Goal: Transaction & Acquisition: Purchase product/service

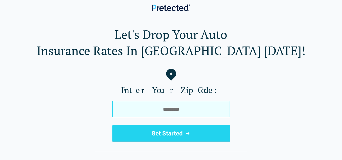
click at [137, 112] on input "tel" at bounding box center [172, 109] width 118 height 16
type input "*****"
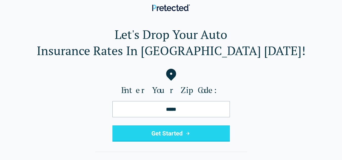
click at [138, 139] on button "Get Started" at bounding box center [172, 134] width 118 height 16
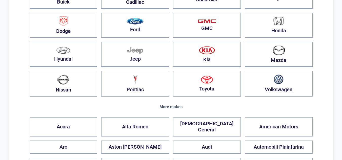
scroll to position [94, 0]
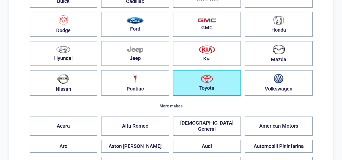
click at [202, 85] on button "Toyota" at bounding box center [207, 83] width 68 height 26
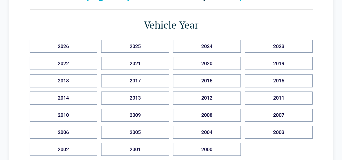
scroll to position [45, 0]
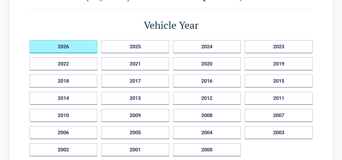
click at [92, 45] on button "2026" at bounding box center [64, 46] width 68 height 13
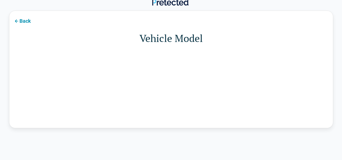
scroll to position [0, 0]
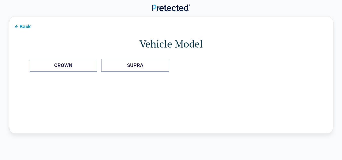
click at [29, 26] on button "Back" at bounding box center [22, 26] width 26 height 11
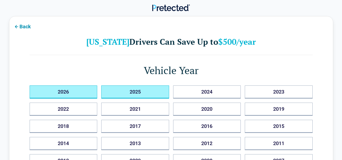
click at [114, 90] on button "2025" at bounding box center [135, 92] width 68 height 13
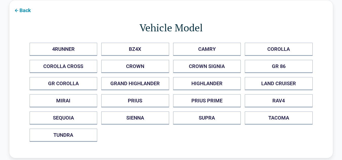
scroll to position [17, 0]
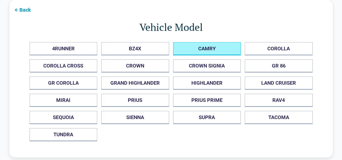
click at [202, 49] on button "CAMRY" at bounding box center [207, 48] width 68 height 13
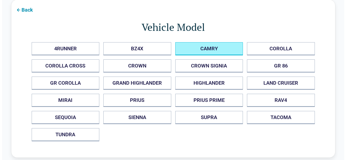
scroll to position [0, 0]
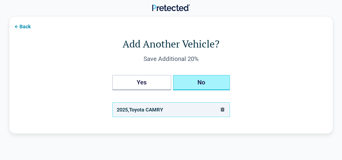
click at [182, 84] on button "No" at bounding box center [201, 82] width 57 height 15
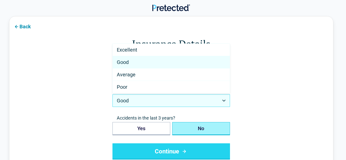
click at [189, 102] on html "Back Insurance Details Are you currently insured? Yes No Credit Score Good ****…" at bounding box center [173, 162] width 346 height 325
